Goal: Find contact information

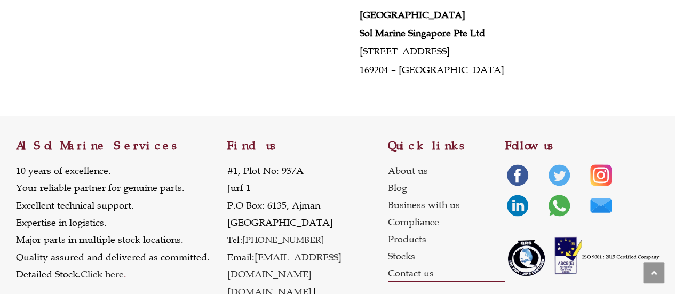
scroll to position [612, 0]
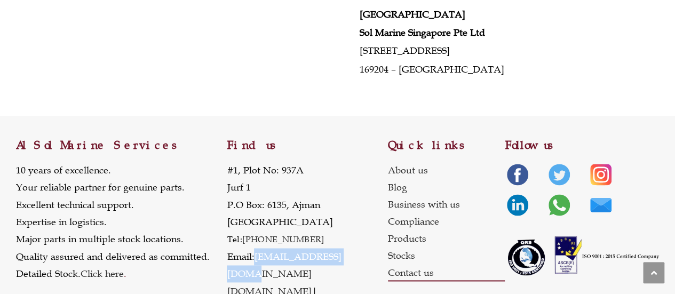
drag, startPoint x: 361, startPoint y: 233, endPoint x: 256, endPoint y: 237, distance: 105.2
click at [256, 237] on p "[STREET_ADDRESS] Tel: [PHONE_NUMBER] Email: [EMAIL_ADDRESS][DOMAIN_NAME] [DOMAI…" at bounding box center [307, 240] width 161 height 156
copy link "[EMAIL_ADDRESS][DOMAIN_NAME]"
drag, startPoint x: 376, startPoint y: 256, endPoint x: 307, endPoint y: 258, distance: 68.8
click at [307, 258] on div "Find us [STREET_ADDRESS] Tel: [PHONE_NUMBER] Email: [EMAIL_ADDRESS][DOMAIN_NAME…" at bounding box center [307, 222] width 161 height 212
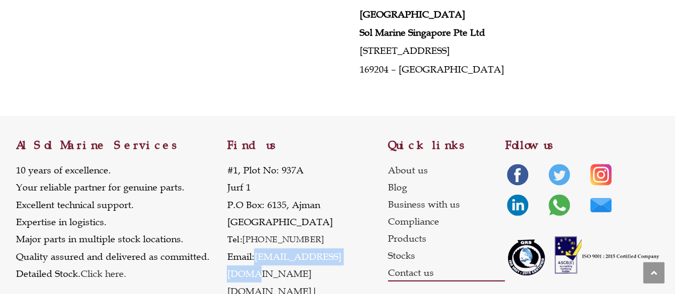
copy link "[DOMAIN_NAME]"
drag, startPoint x: 284, startPoint y: 218, endPoint x: 243, endPoint y: 218, distance: 41.1
click at [243, 218] on p "[STREET_ADDRESS] Tel: [PHONE_NUMBER] Email: [EMAIL_ADDRESS][DOMAIN_NAME] [DOMAI…" at bounding box center [307, 240] width 161 height 156
copy link "[PHONE_NUMBER]"
